Goal: Communication & Community: Answer question/provide support

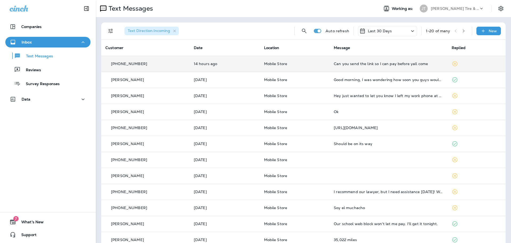
click at [159, 67] on td "[PHONE_NUMBER]" at bounding box center [145, 64] width 88 height 16
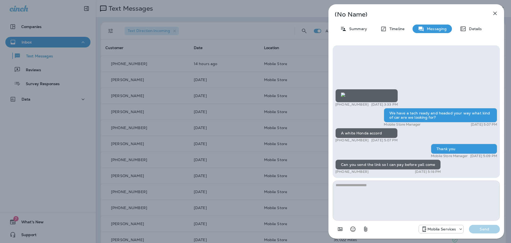
click at [496, 15] on icon "button" at bounding box center [495, 13] width 3 height 3
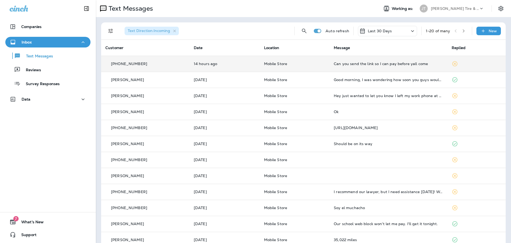
click at [378, 68] on td "Can you send the link so I can pay before yall come" at bounding box center [389, 64] width 118 height 16
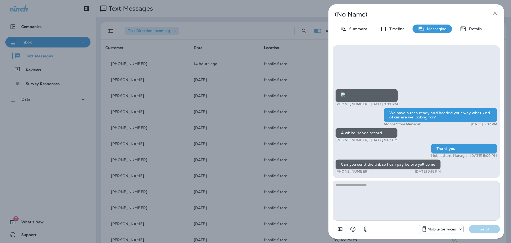
click at [382, 202] on textarea at bounding box center [416, 200] width 167 height 40
type textarea "**********"
click at [478, 231] on button "Send" at bounding box center [484, 229] width 31 height 9
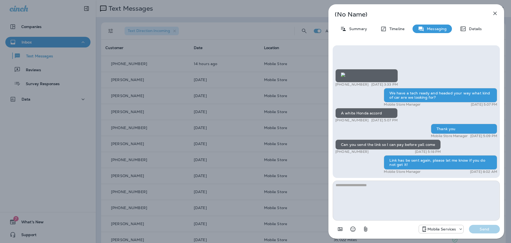
click at [494, 12] on icon "button" at bounding box center [495, 13] width 3 height 3
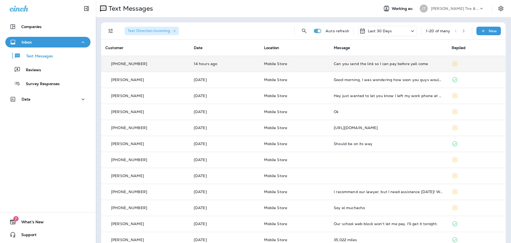
click at [339, 64] on div "Can you send the link so I can pay before yall come" at bounding box center [388, 64] width 109 height 4
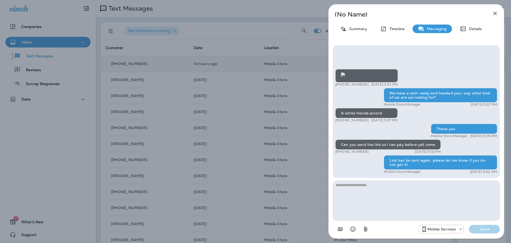
click at [495, 14] on icon "button" at bounding box center [495, 13] width 6 height 6
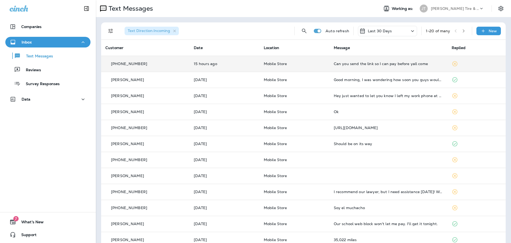
click at [358, 70] on td "Can you send the link so I can pay before yall come" at bounding box center [389, 64] width 118 height 16
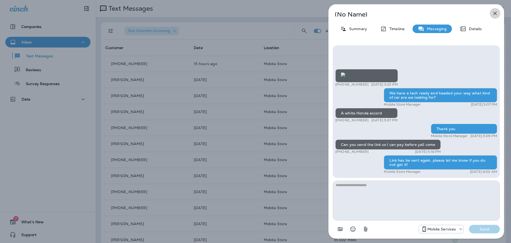
click at [494, 15] on icon "button" at bounding box center [495, 13] width 6 height 6
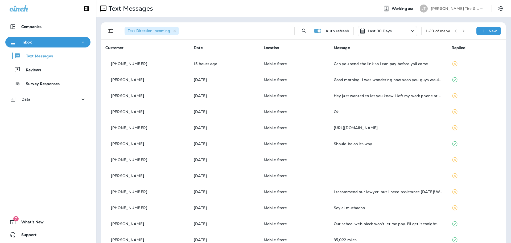
click at [35, 139] on div "Companies Inbox Text Messages Reviews Survey Responses Data 7 What's New Support" at bounding box center [48, 121] width 96 height 243
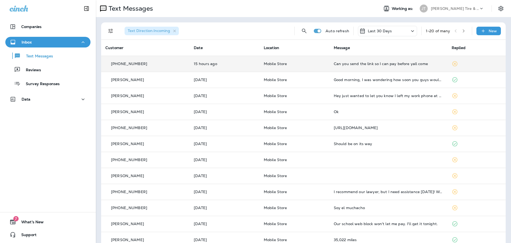
click at [219, 66] on p "15 hours ago" at bounding box center [225, 64] width 62 height 4
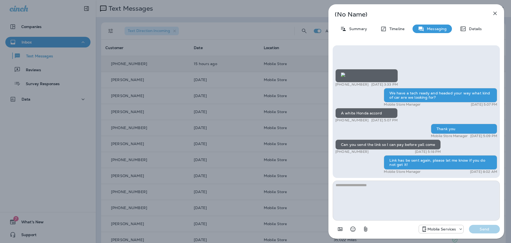
click at [400, 201] on textarea at bounding box center [416, 200] width 167 height 40
type textarea "*"
click at [430, 190] on textarea at bounding box center [416, 200] width 167 height 40
type textarea "**********"
click at [474, 229] on p "Send" at bounding box center [485, 228] width 22 height 5
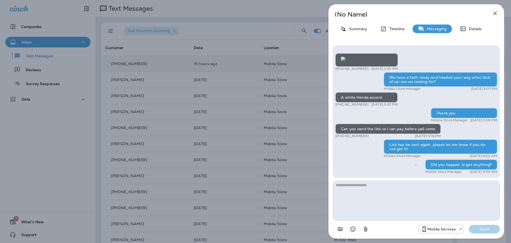
click at [235, 20] on div "(No Name) Summary Timeline Messaging Details +1 (217) 799-6373 [DATE] 3:33 PM W…" at bounding box center [255, 121] width 511 height 243
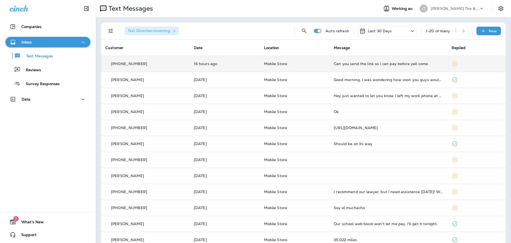
click at [350, 66] on td "Can you send the link so I can pay before yall come" at bounding box center [389, 64] width 118 height 16
